Goal: Transaction & Acquisition: Purchase product/service

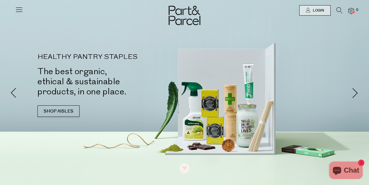
click at [20, 12] on icon at bounding box center [19, 9] width 8 height 8
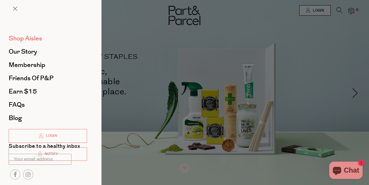
click at [32, 38] on span "Shop Aisles" at bounding box center [25, 38] width 33 height 9
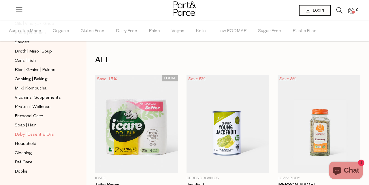
scroll to position [226, 0]
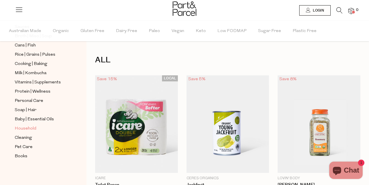
click at [28, 128] on span "Household" at bounding box center [26, 128] width 22 height 7
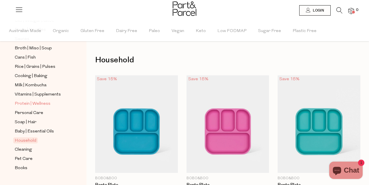
scroll to position [226, 0]
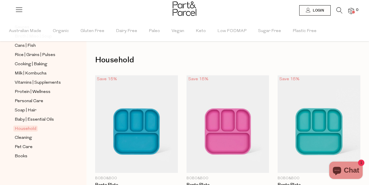
click at [26, 133] on ul "NEW IN Best Sellers Back In Stock Promotions Gifts | Hampers Muesli | Oats Snac…" at bounding box center [43, 3] width 62 height 311
click at [26, 136] on span "Cleaning" at bounding box center [23, 137] width 17 height 7
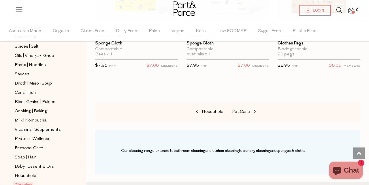
scroll to position [226, 0]
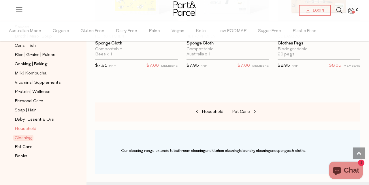
click at [25, 129] on span "Household" at bounding box center [26, 128] width 22 height 7
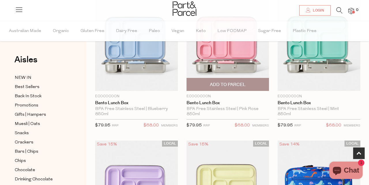
scroll to position [258, 0]
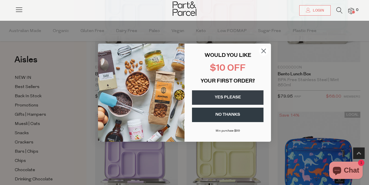
click at [266, 51] on circle "Close dialog" at bounding box center [264, 51] width 10 height 10
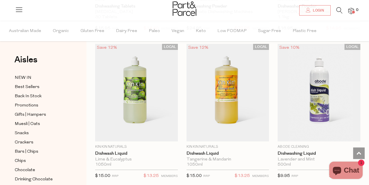
scroll to position [1508, 0]
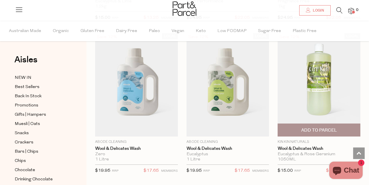
scroll to position [2560, 0]
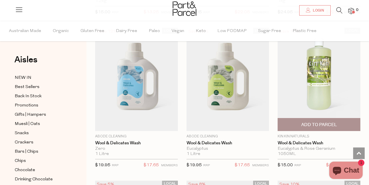
click at [315, 122] on span "Add To Parcel" at bounding box center [319, 125] width 36 height 6
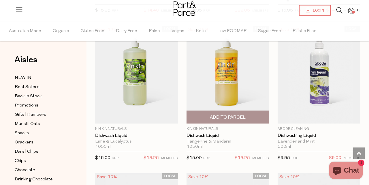
scroll to position [1514, 0]
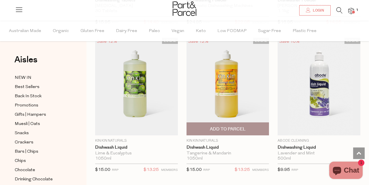
click at [237, 127] on span "Add To Parcel" at bounding box center [228, 129] width 36 height 6
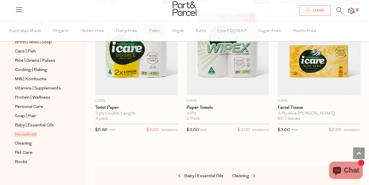
scroll to position [3924, 0]
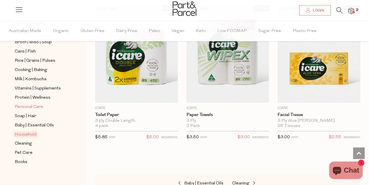
click at [34, 107] on span "Personal Care" at bounding box center [29, 107] width 29 height 7
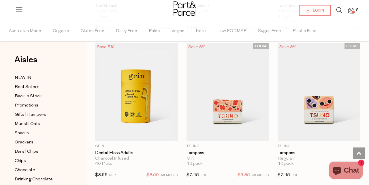
scroll to position [2092, 0]
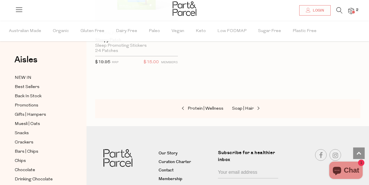
scroll to position [4565, 0]
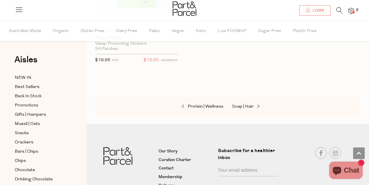
click at [337, 12] on icon at bounding box center [339, 10] width 6 height 6
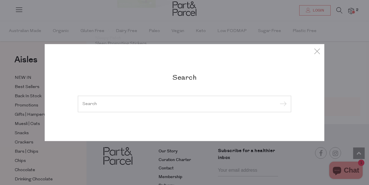
click at [168, 104] on input "search" at bounding box center [184, 103] width 204 height 4
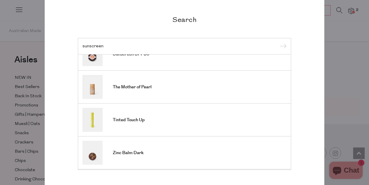
scroll to position [0, 0]
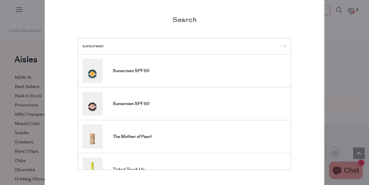
click at [347, 64] on div "Search sunscreen Sunscreen SPF50 Sunscreen SPF50 The Mother of Pearl Tinted Tou…" at bounding box center [184, 92] width 337 height 185
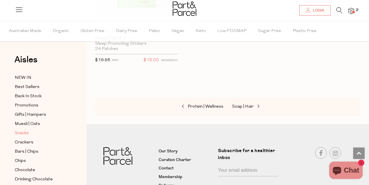
scroll to position [8, 0]
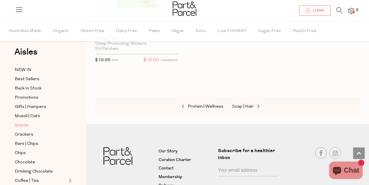
click at [19, 125] on span "Snacks" at bounding box center [22, 125] width 14 height 7
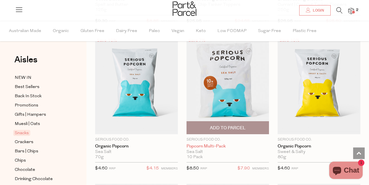
scroll to position [2103, 0]
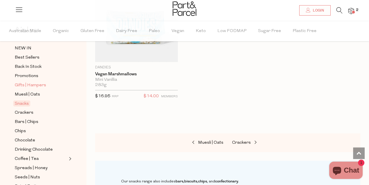
scroll to position [30, 0]
click at [31, 120] on span "Bars | Chips" at bounding box center [27, 121] width 24 height 7
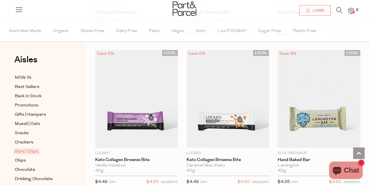
scroll to position [955, 0]
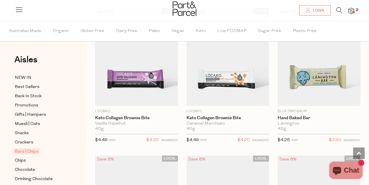
click at [338, 12] on icon at bounding box center [339, 10] width 6 height 6
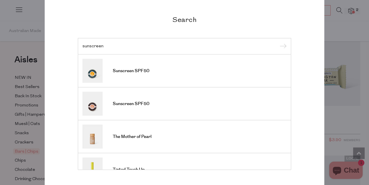
click at [115, 42] on div "sunscreen" at bounding box center [184, 46] width 213 height 17
drag, startPoint x: 109, startPoint y: 46, endPoint x: 78, endPoint y: 46, distance: 31.7
click at [78, 46] on div "sunscreen" at bounding box center [184, 46] width 213 height 17
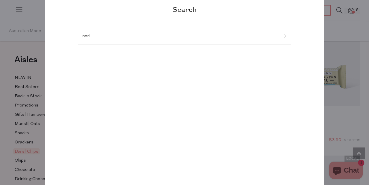
type input "nori"
click at [278, 32] on input "submit" at bounding box center [282, 36] width 9 height 9
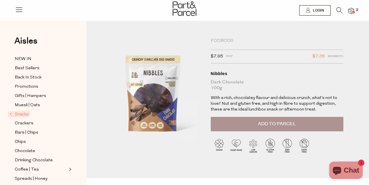
click at [264, 123] on span "Add to Parcel" at bounding box center [277, 124] width 38 height 7
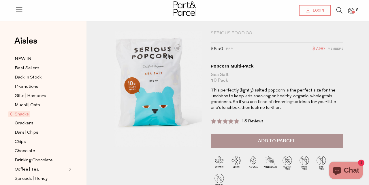
scroll to position [8, 0]
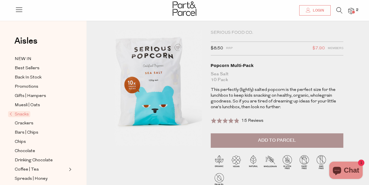
click at [272, 140] on span "Add to Parcel" at bounding box center [277, 140] width 38 height 7
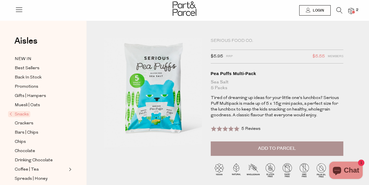
click at [267, 151] on button "Add to Parcel" at bounding box center [277, 148] width 133 height 14
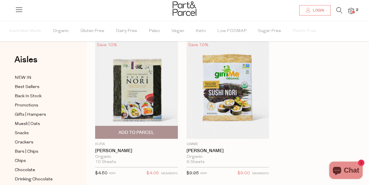
scroll to position [19, 0]
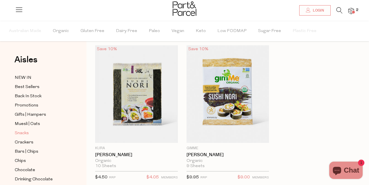
click at [24, 133] on span "Snacks" at bounding box center [22, 133] width 14 height 7
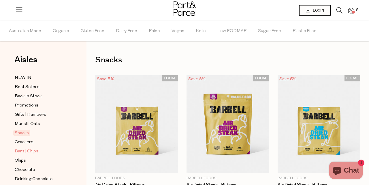
click at [30, 150] on span "Bars | Chips" at bounding box center [27, 151] width 24 height 7
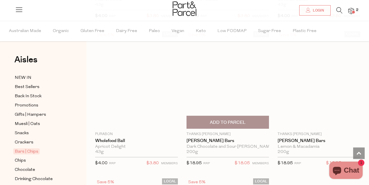
scroll to position [2257, 0]
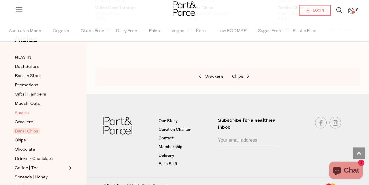
scroll to position [51, 0]
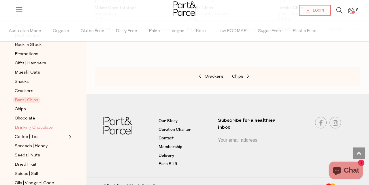
click at [46, 129] on span "Drinking Chocolate" at bounding box center [34, 127] width 38 height 7
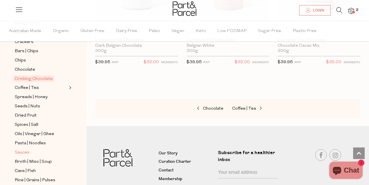
scroll to position [101, 0]
click at [32, 140] on span "Pasta | Noodles" at bounding box center [30, 143] width 31 height 7
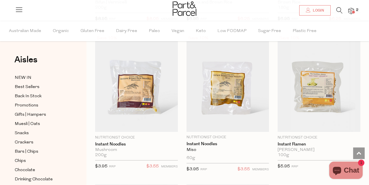
scroll to position [2255, 0]
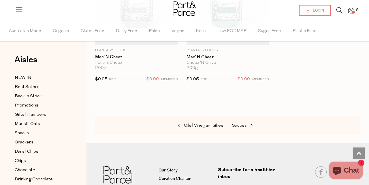
scroll to position [2786, 0]
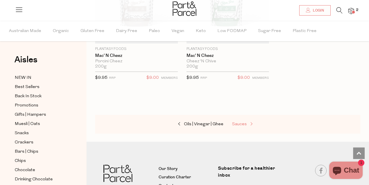
click at [241, 122] on span "Sauces" at bounding box center [239, 124] width 15 height 4
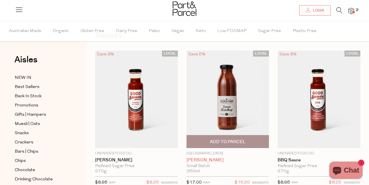
scroll to position [38, 0]
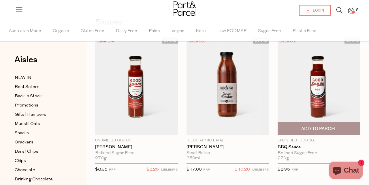
click at [314, 128] on span "Add To Parcel" at bounding box center [319, 129] width 36 height 6
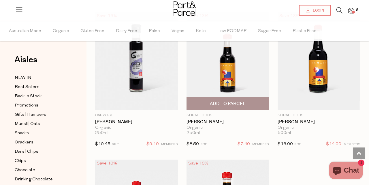
scroll to position [2287, 0]
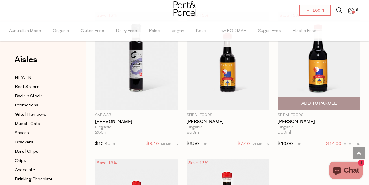
click at [320, 101] on span "Add To Parcel" at bounding box center [319, 103] width 36 height 6
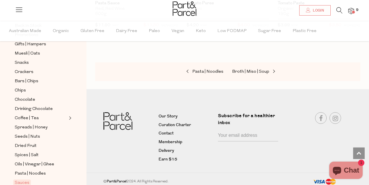
scroll to position [94, 0]
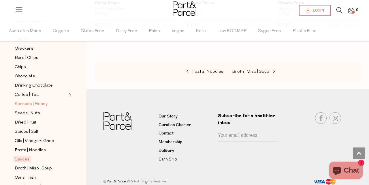
click at [40, 105] on span "Spreads | Honey" at bounding box center [31, 104] width 33 height 7
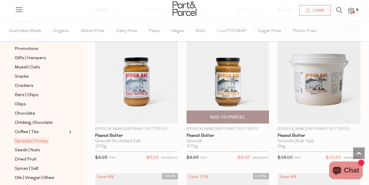
scroll to position [492, 0]
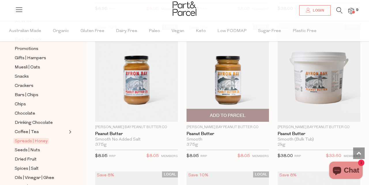
click at [230, 113] on span "Add To Parcel" at bounding box center [228, 115] width 36 height 6
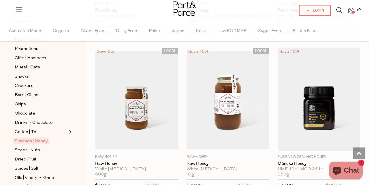
scroll to position [1792, 0]
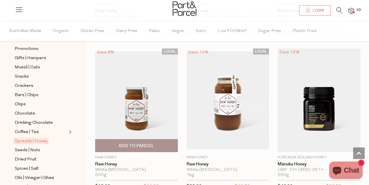
click at [140, 144] on span "Add To Parcel" at bounding box center [136, 146] width 36 height 6
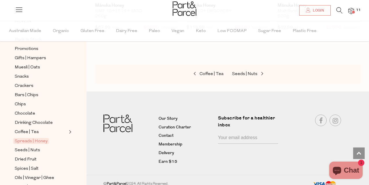
scroll to position [2106, 0]
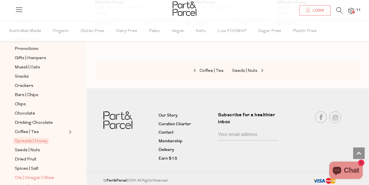
click at [37, 176] on span "Oils | Vinegar | Ghee" at bounding box center [34, 177] width 39 height 7
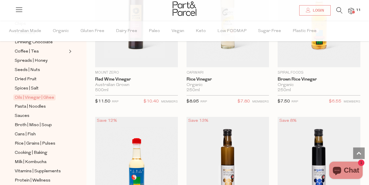
scroll to position [141, 0]
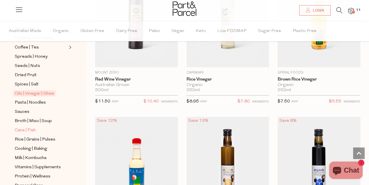
click at [28, 129] on span "Cans | Fish" at bounding box center [25, 130] width 21 height 7
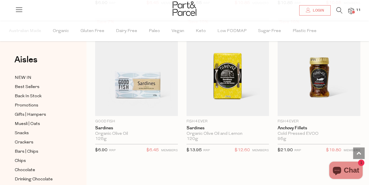
scroll to position [1143, 0]
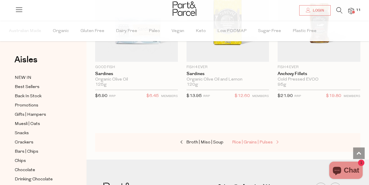
click at [250, 140] on span "Rice | Grains | Pulses" at bounding box center [252, 142] width 41 height 4
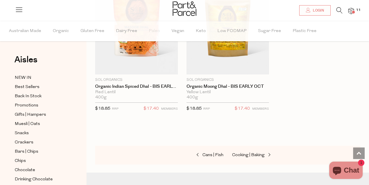
scroll to position [1878, 0]
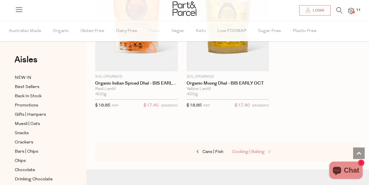
click at [265, 150] on span at bounding box center [269, 152] width 8 height 4
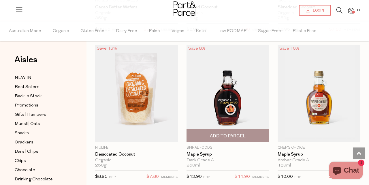
scroll to position [1655, 0]
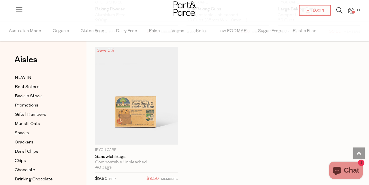
scroll to position [4305, 0]
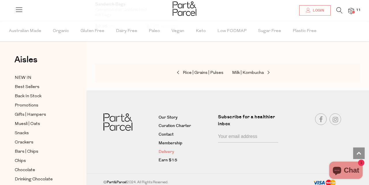
click at [171, 148] on link "Delivery" at bounding box center [186, 151] width 55 height 7
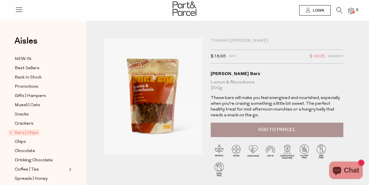
click at [275, 125] on button "Add to Parcel" at bounding box center [277, 130] width 133 height 14
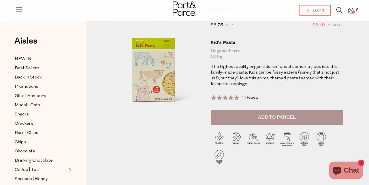
scroll to position [21, 0]
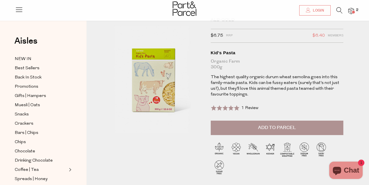
click at [261, 129] on span "Add to Parcel" at bounding box center [277, 127] width 38 height 7
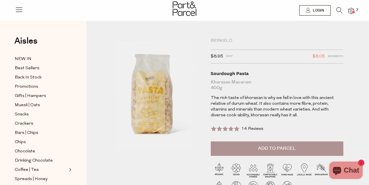
scroll to position [0, 0]
click at [274, 145] on span "Add to Parcel" at bounding box center [277, 148] width 38 height 7
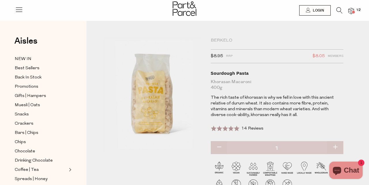
click at [354, 10] on div at bounding box center [184, 9] width 369 height 19
click at [352, 11] on img at bounding box center [351, 11] width 6 height 7
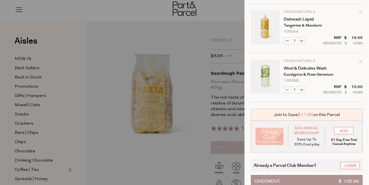
scroll to position [510, 0]
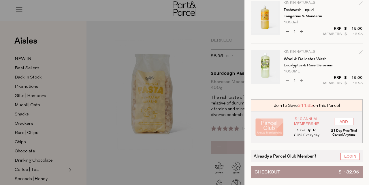
click at [133, 12] on div at bounding box center [184, 92] width 369 height 185
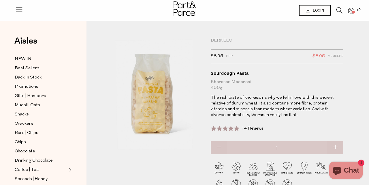
click at [338, 10] on icon at bounding box center [339, 10] width 6 height 6
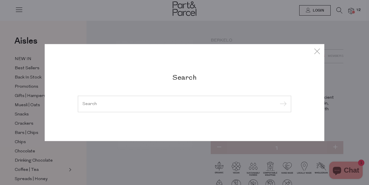
click at [138, 107] on div at bounding box center [184, 103] width 213 height 17
click at [109, 103] on input "search" at bounding box center [184, 103] width 204 height 4
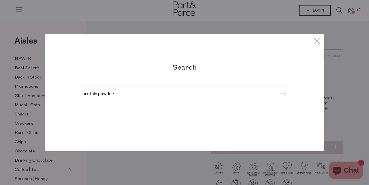
type input "protein powder"
click at [278, 90] on input "submit" at bounding box center [282, 94] width 9 height 9
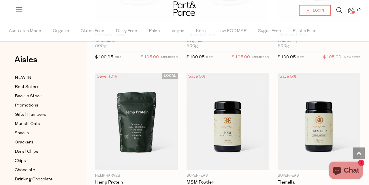
scroll to position [728, 0]
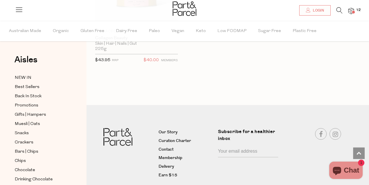
scroll to position [3382, 0]
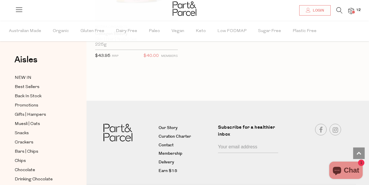
click at [357, 12] on span "12" at bounding box center [358, 9] width 7 height 5
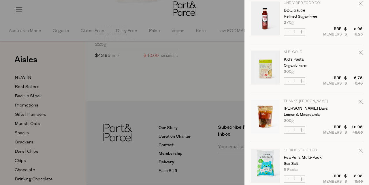
scroll to position [218, 0]
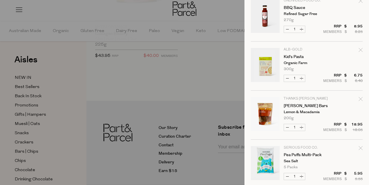
click at [362, 48] on icon "Remove Kid's Pasta" at bounding box center [361, 50] width 4 height 4
type input "Add Membership"
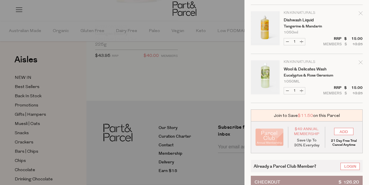
scroll to position [461, 0]
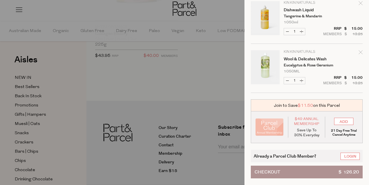
click at [298, 170] on button "Checkout $ 126.20" at bounding box center [307, 171] width 112 height 13
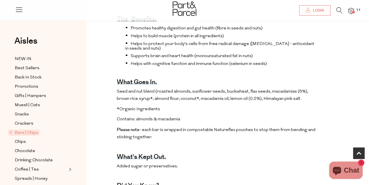
scroll to position [213, 0]
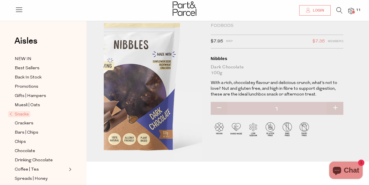
scroll to position [15, 0]
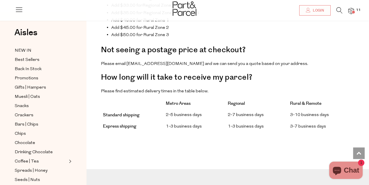
scroll to position [483, 0]
click at [350, 9] on img at bounding box center [351, 11] width 6 height 7
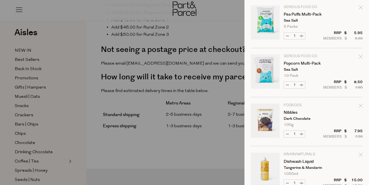
scroll to position [344, 0]
